Goal: Answer question/provide support

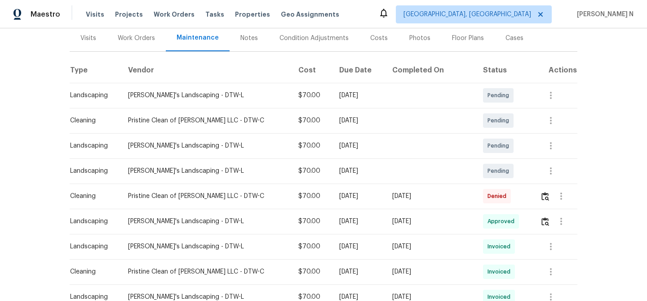
scroll to position [117, 0]
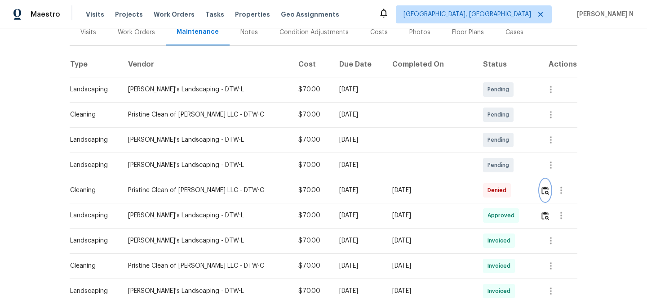
click at [541, 193] on img "button" at bounding box center [545, 190] width 8 height 9
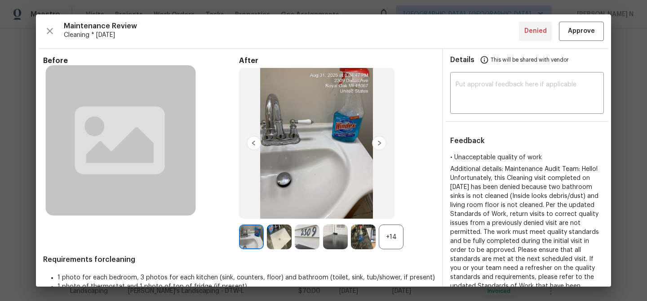
click at [390, 243] on div "+14" at bounding box center [391, 236] width 25 height 25
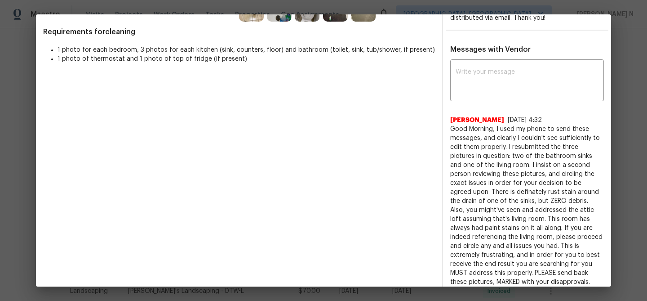
scroll to position [272, 0]
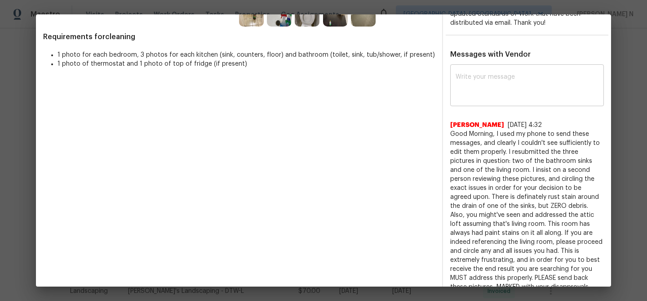
click at [512, 95] on textarea at bounding box center [527, 86] width 143 height 25
paste textarea "Maintenance Audit Team: Hello! Thank you for the feedback after further review …"
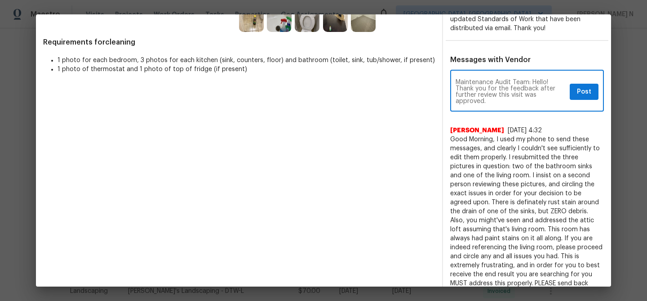
type textarea "Maintenance Audit Team: Hello! Thank you for the feedback after further review …"
click at [589, 90] on span "Post" at bounding box center [584, 91] width 14 height 11
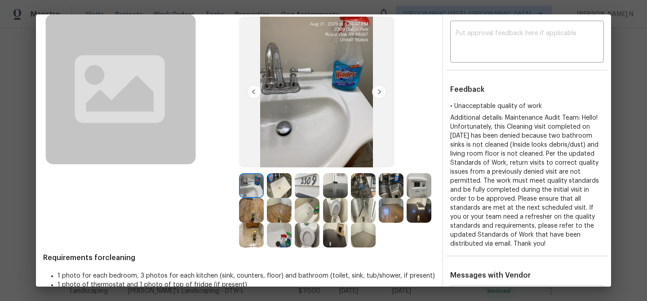
scroll to position [0, 0]
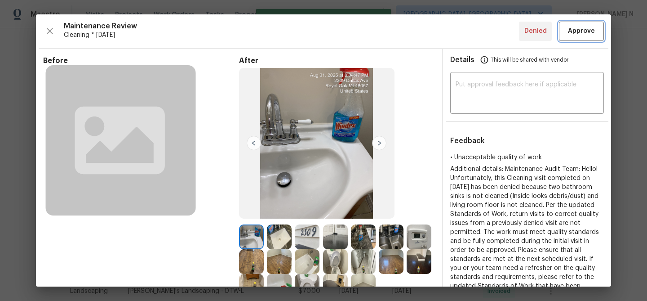
click at [587, 40] on button "Approve" at bounding box center [581, 31] width 45 height 19
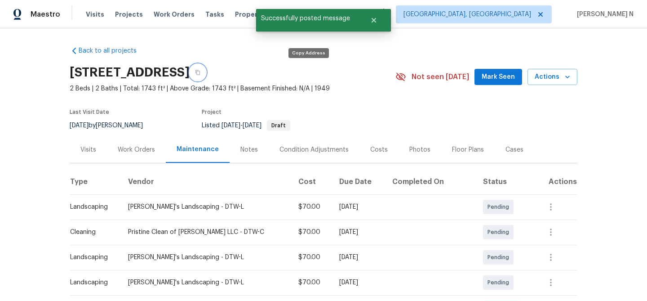
click at [200, 73] on icon "button" at bounding box center [197, 72] width 5 height 5
